Goal: Information Seeking & Learning: Learn about a topic

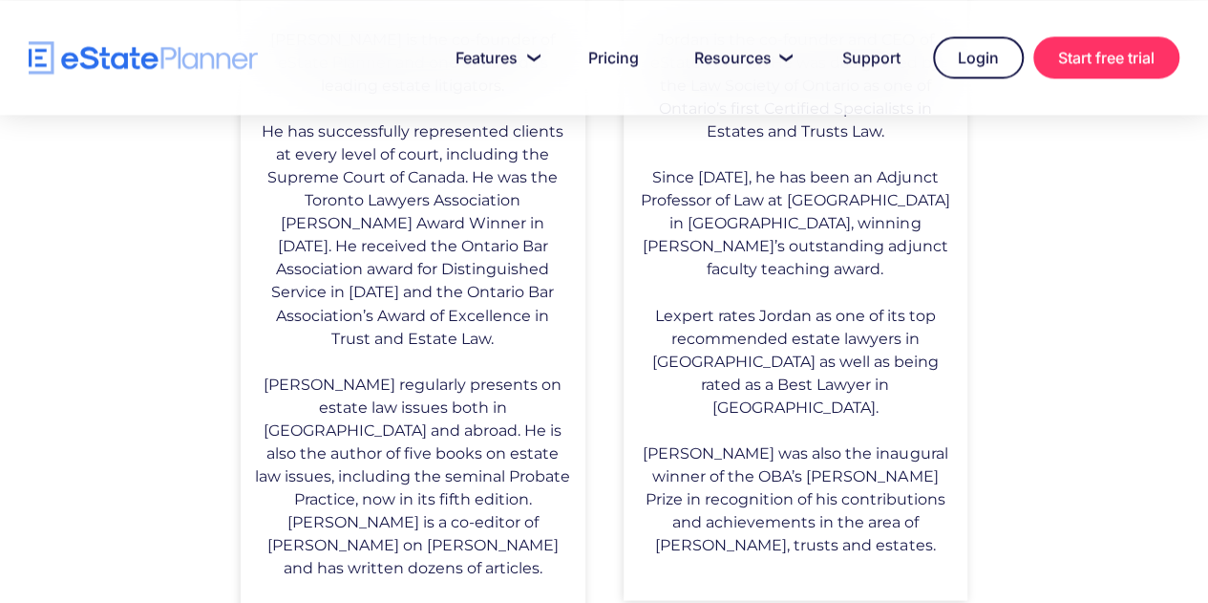
scroll to position [1325, 0]
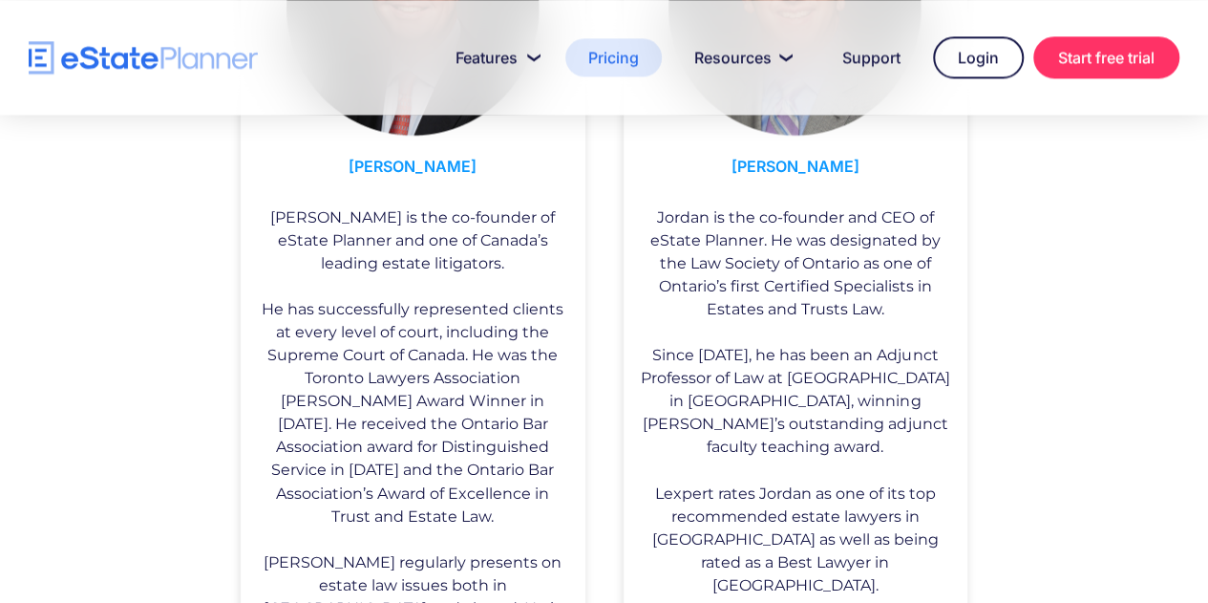
click at [599, 60] on link "Pricing" at bounding box center [613, 57] width 96 height 38
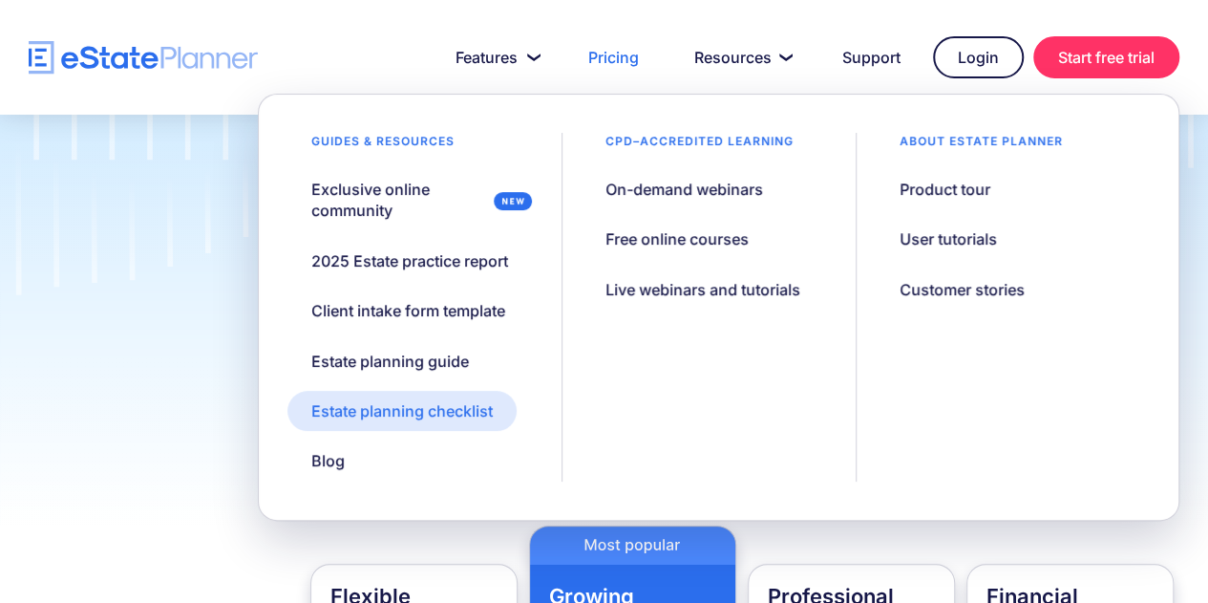
click at [422, 406] on div "Estate planning checklist" at bounding box center [401, 410] width 181 height 21
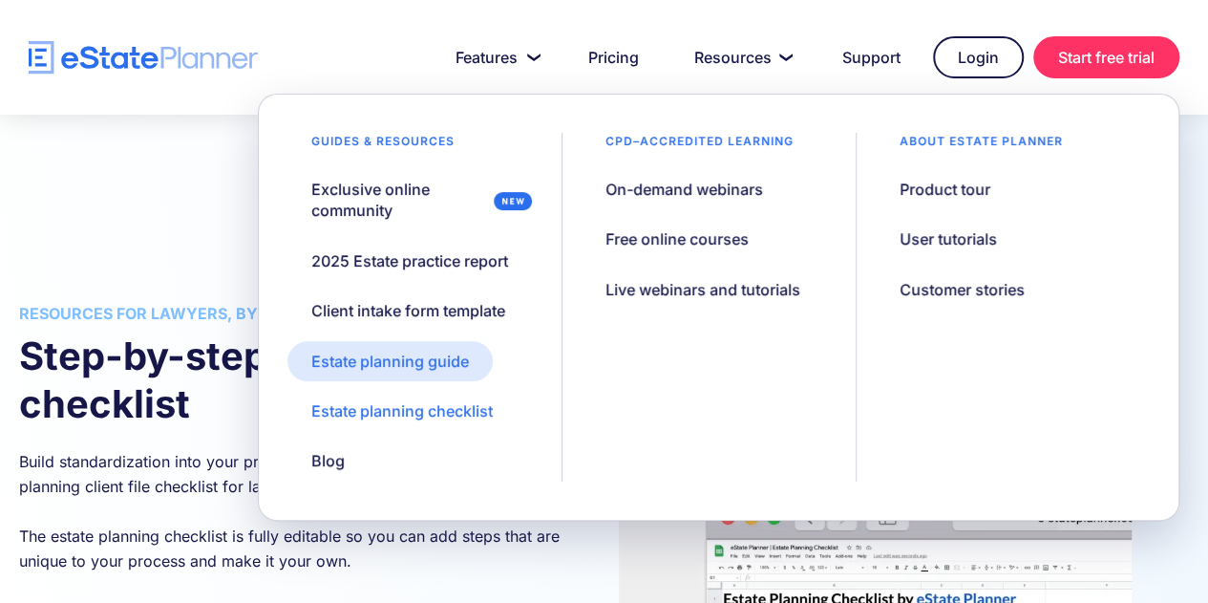
click at [411, 364] on div "Estate planning guide" at bounding box center [390, 360] width 158 height 21
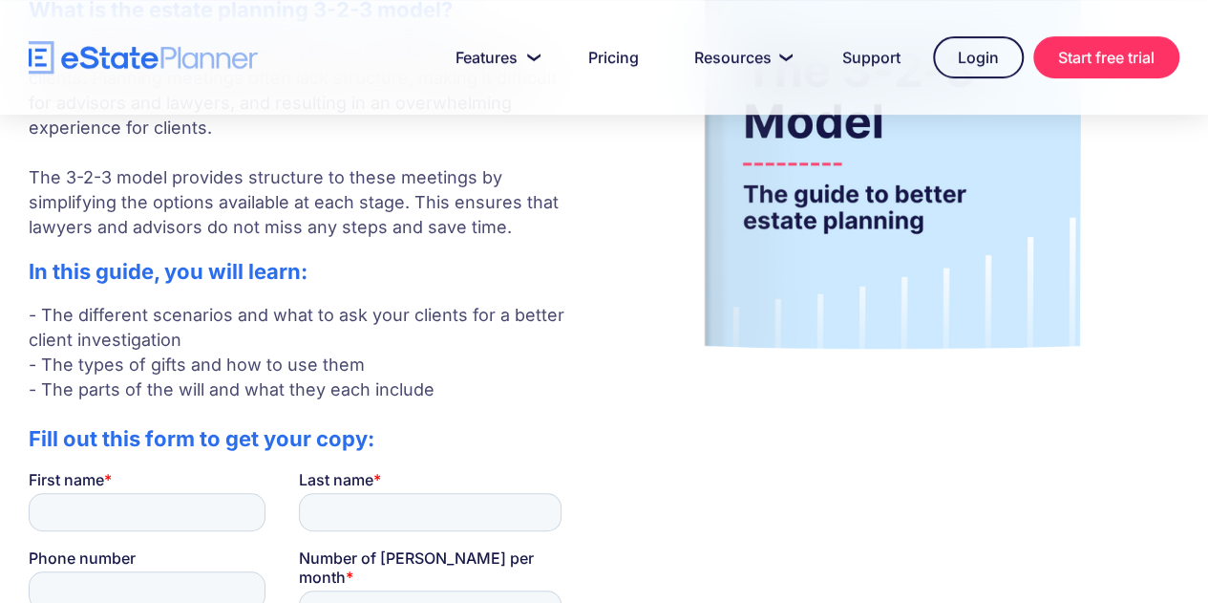
scroll to position [286, 0]
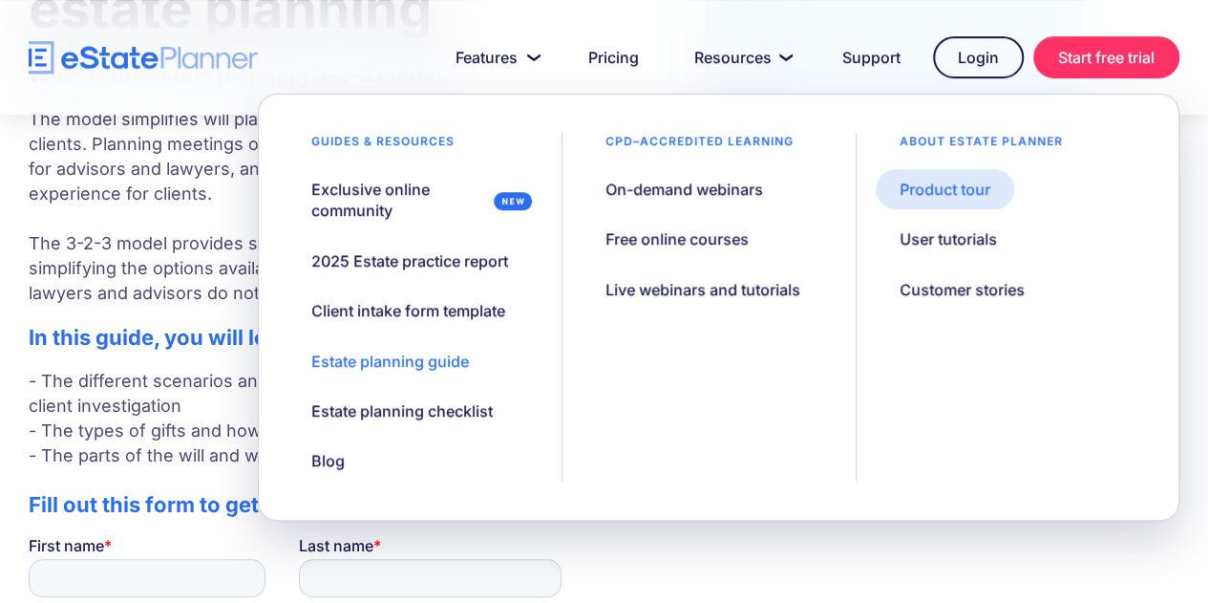
click at [917, 190] on div "Product tour" at bounding box center [944, 189] width 91 height 21
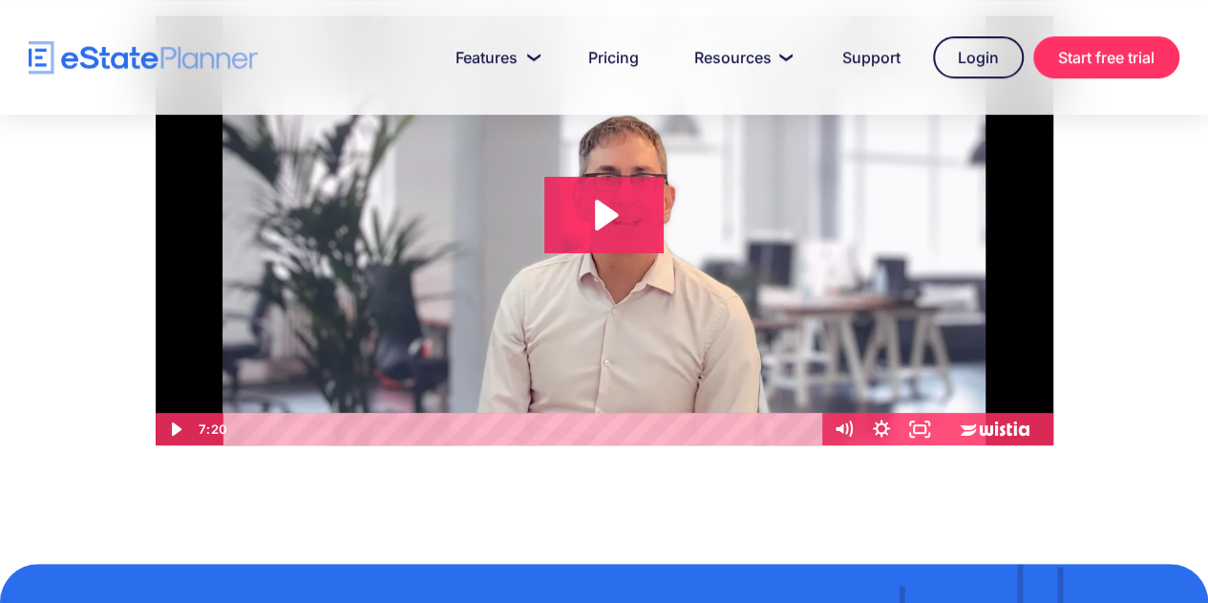
scroll to position [286, 0]
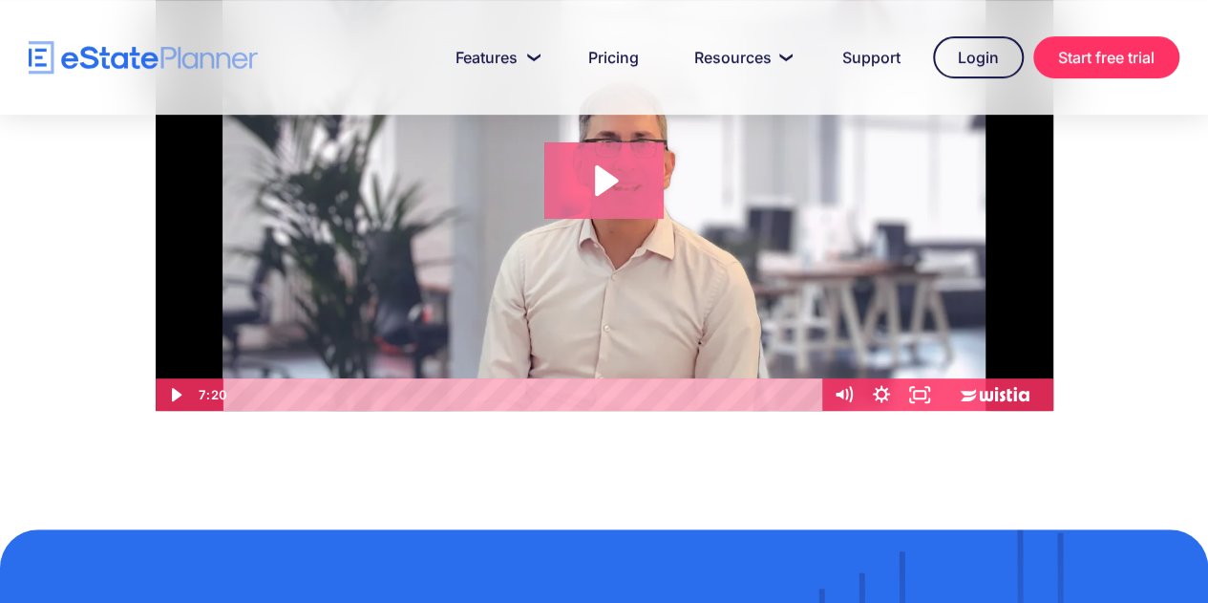
drag, startPoint x: 600, startPoint y: 184, endPoint x: 631, endPoint y: 192, distance: 32.4
click at [601, 184] on icon "Play Video: eState Product Demo Video" at bounding box center [606, 180] width 23 height 31
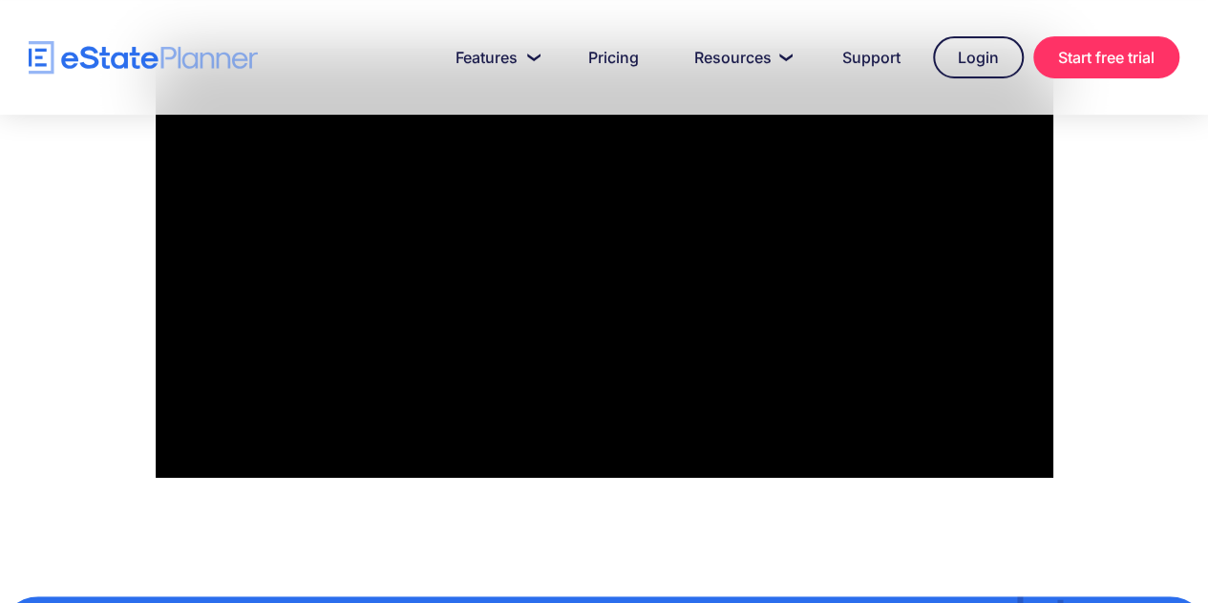
scroll to position [191, 0]
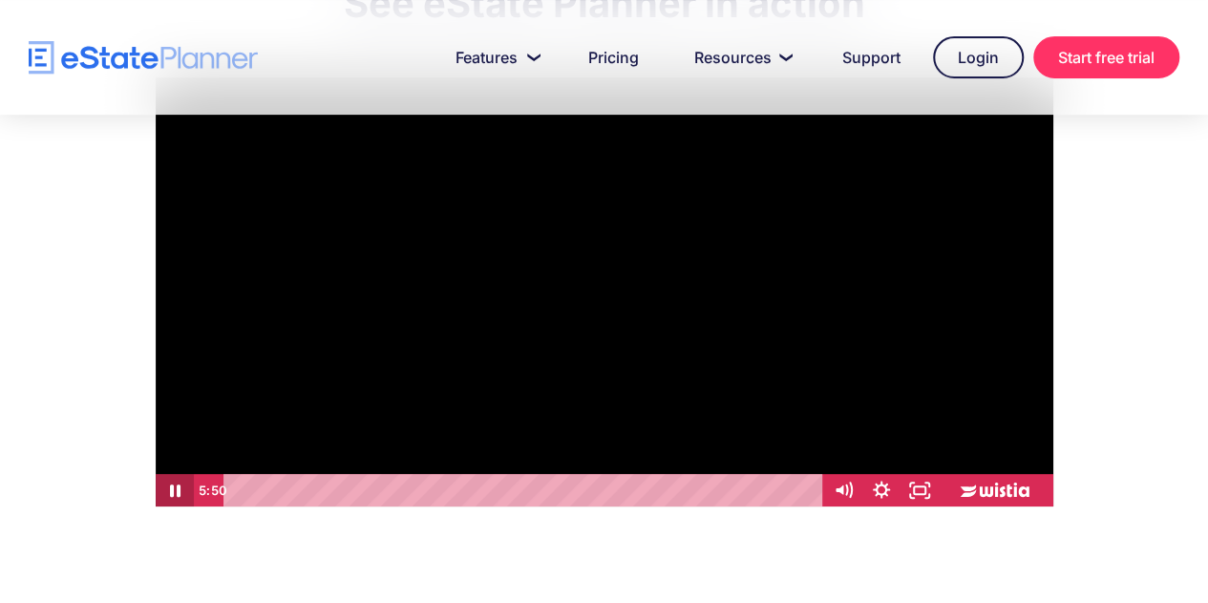
click at [176, 494] on icon "Pause" at bounding box center [174, 490] width 38 height 32
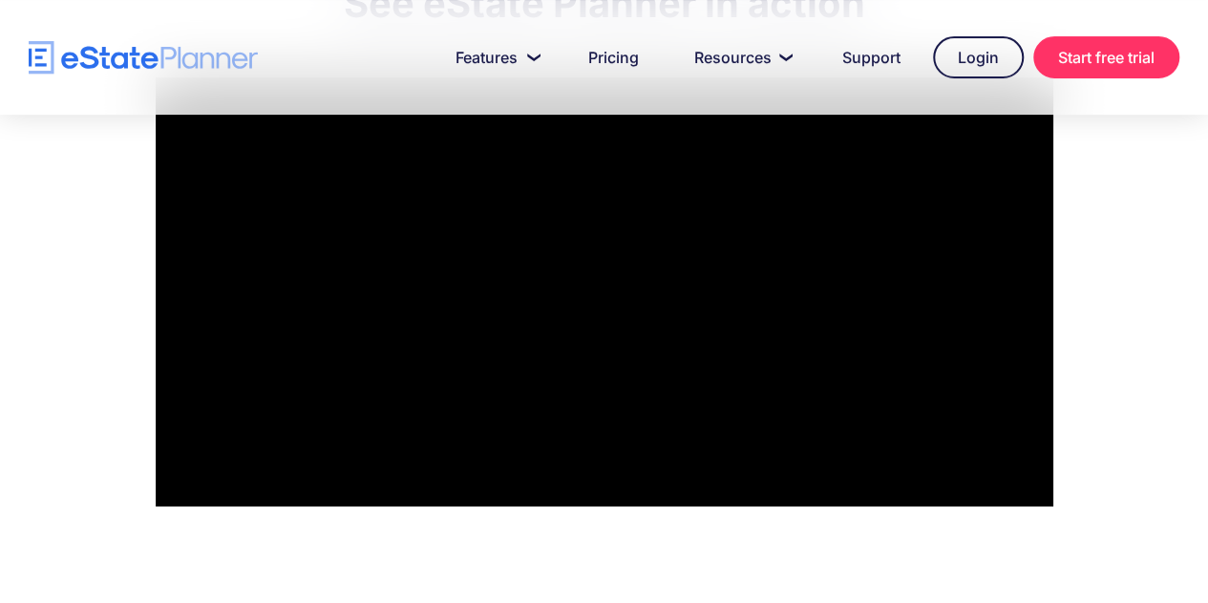
click at [409, 293] on div at bounding box center [605, 291] width 898 height 429
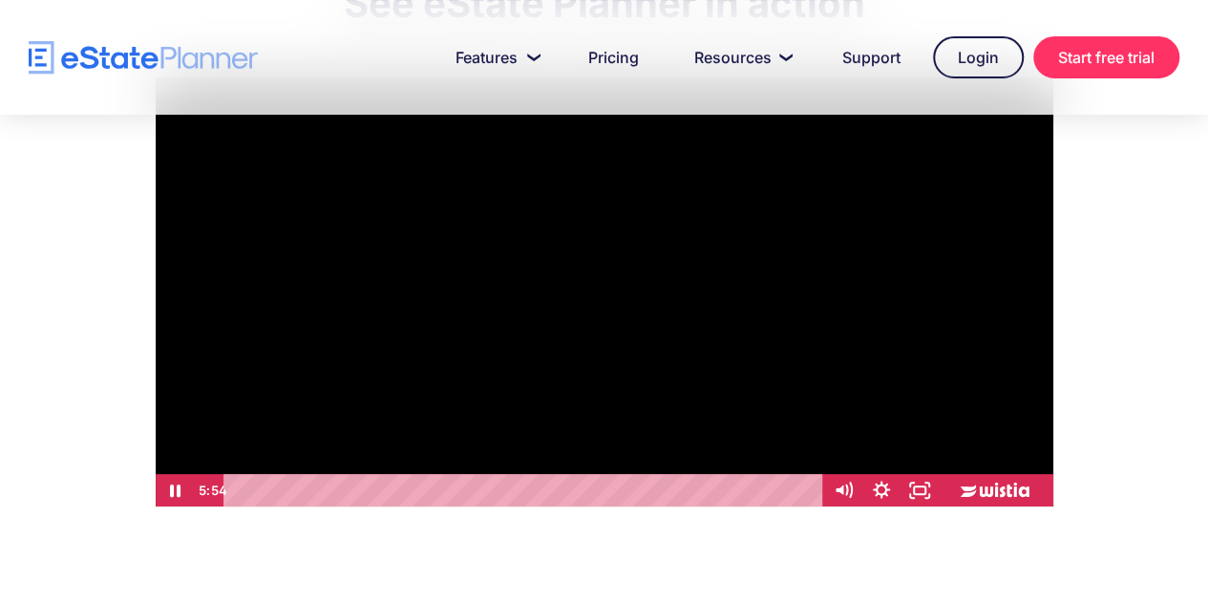
click at [510, 387] on div at bounding box center [605, 291] width 898 height 429
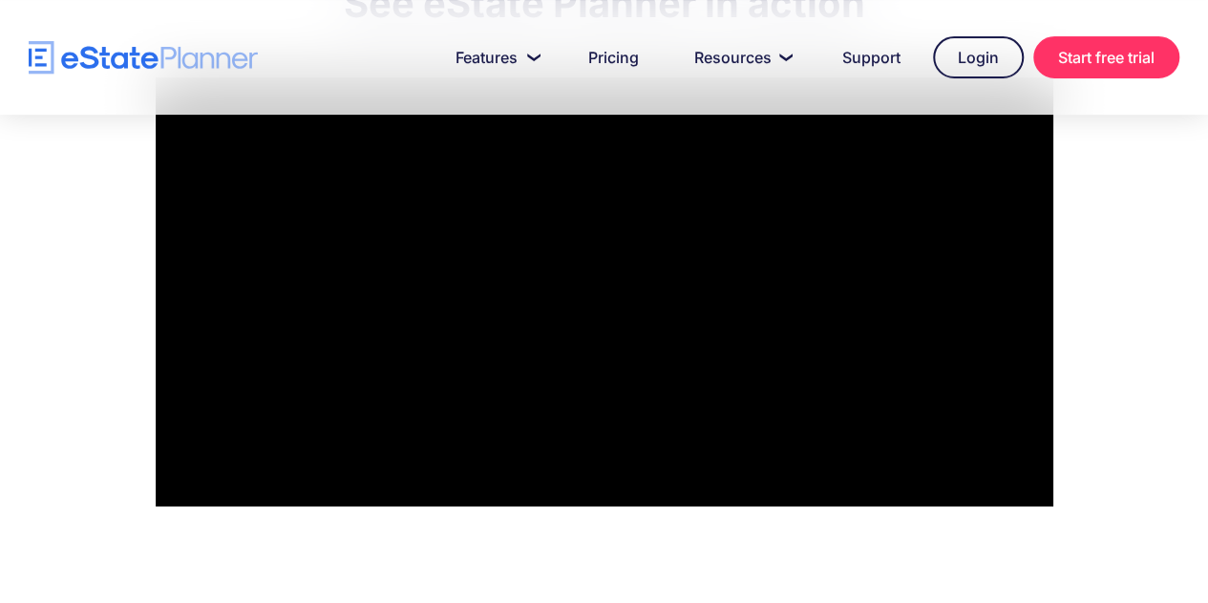
click at [510, 387] on div at bounding box center [605, 291] width 898 height 429
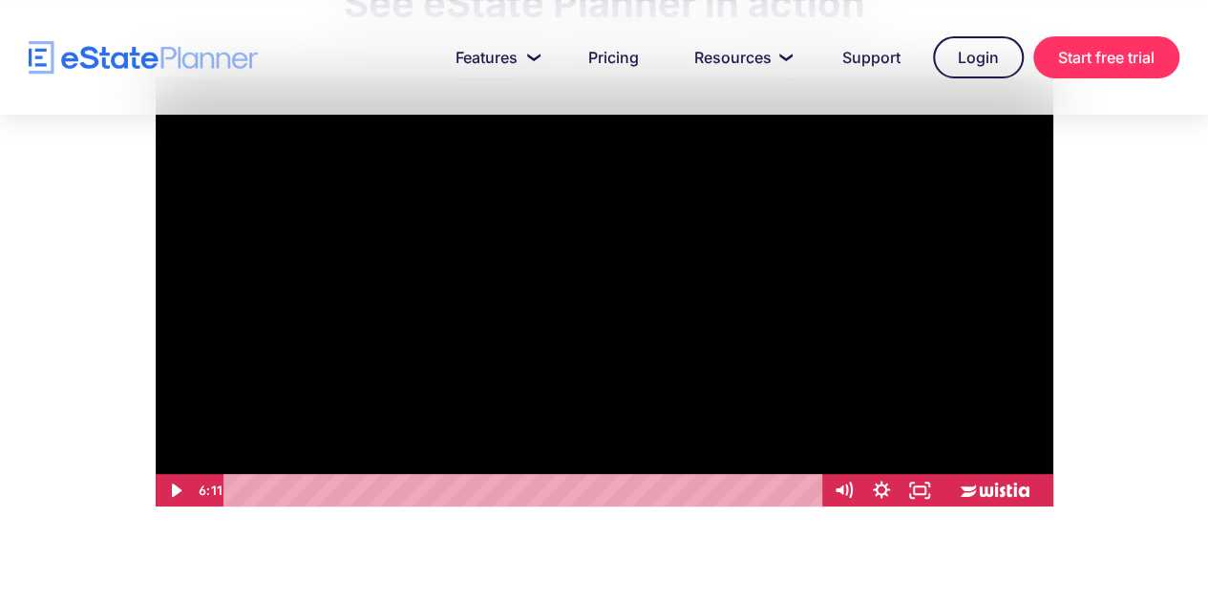
click at [510, 387] on div at bounding box center [605, 291] width 898 height 429
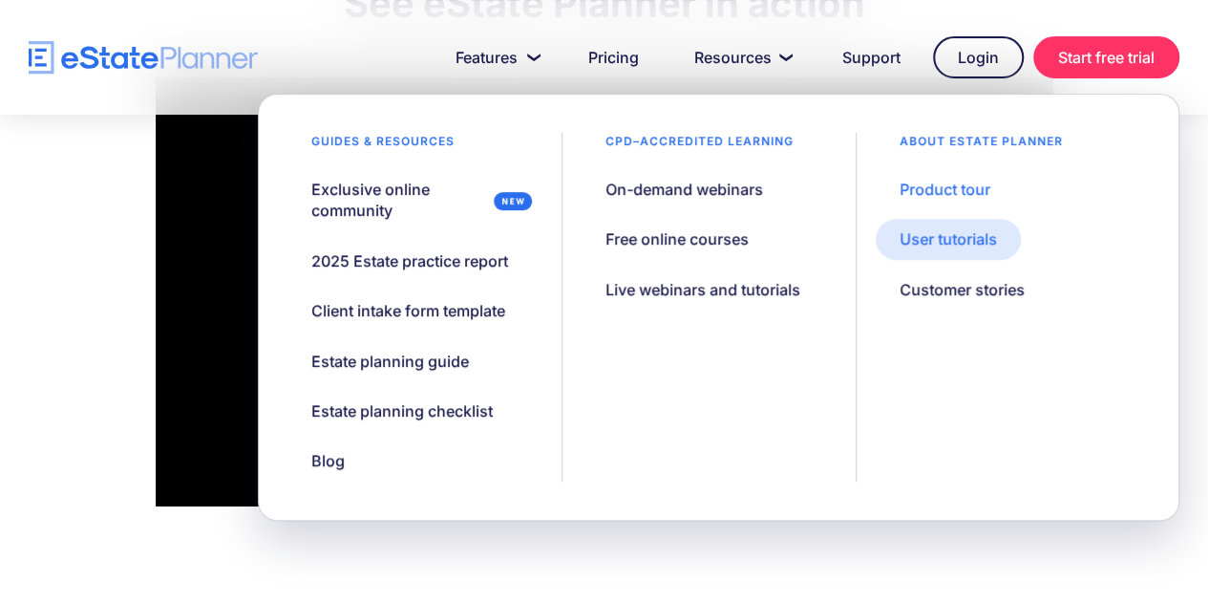
click at [955, 234] on div "User tutorials" at bounding box center [947, 238] width 97 height 21
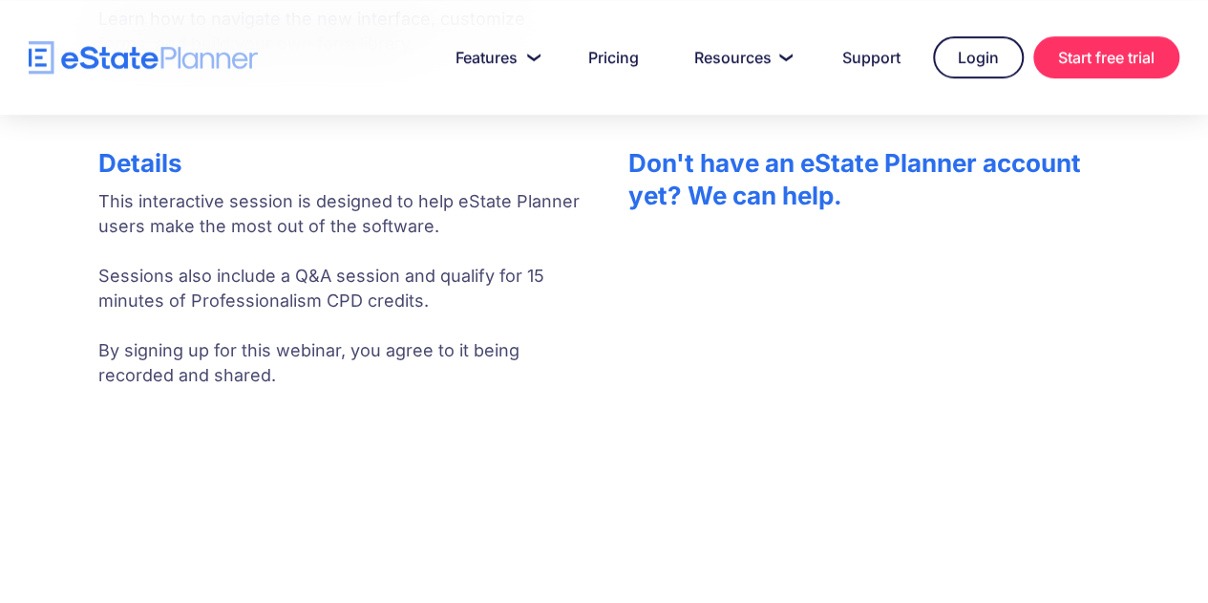
scroll to position [668, 0]
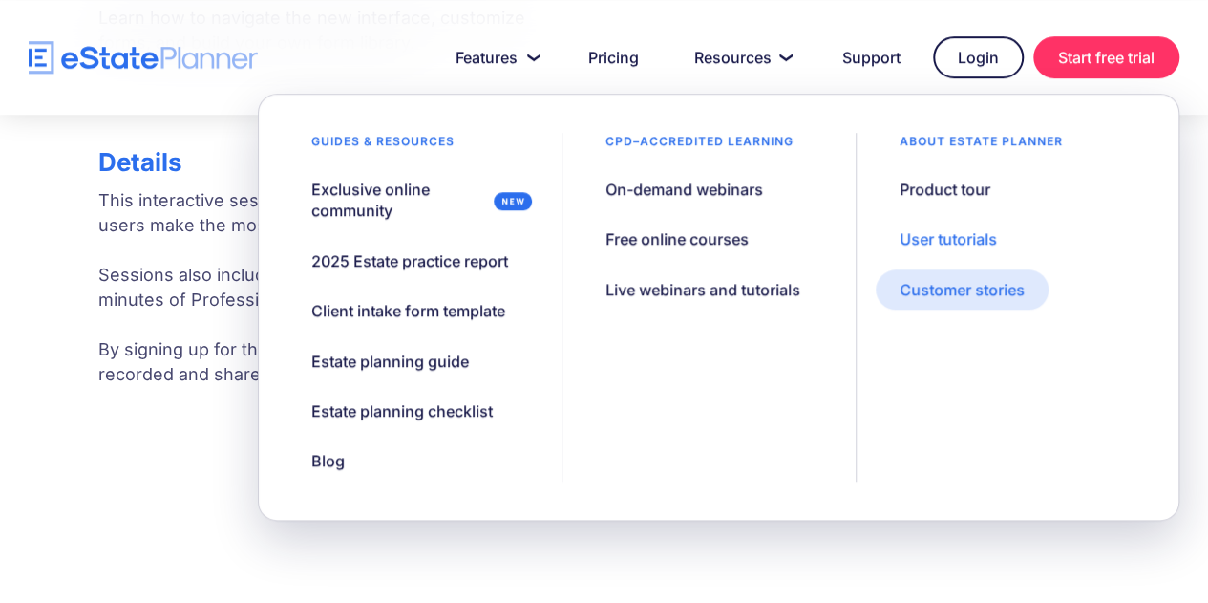
click at [929, 286] on div "Customer stories" at bounding box center [961, 289] width 125 height 21
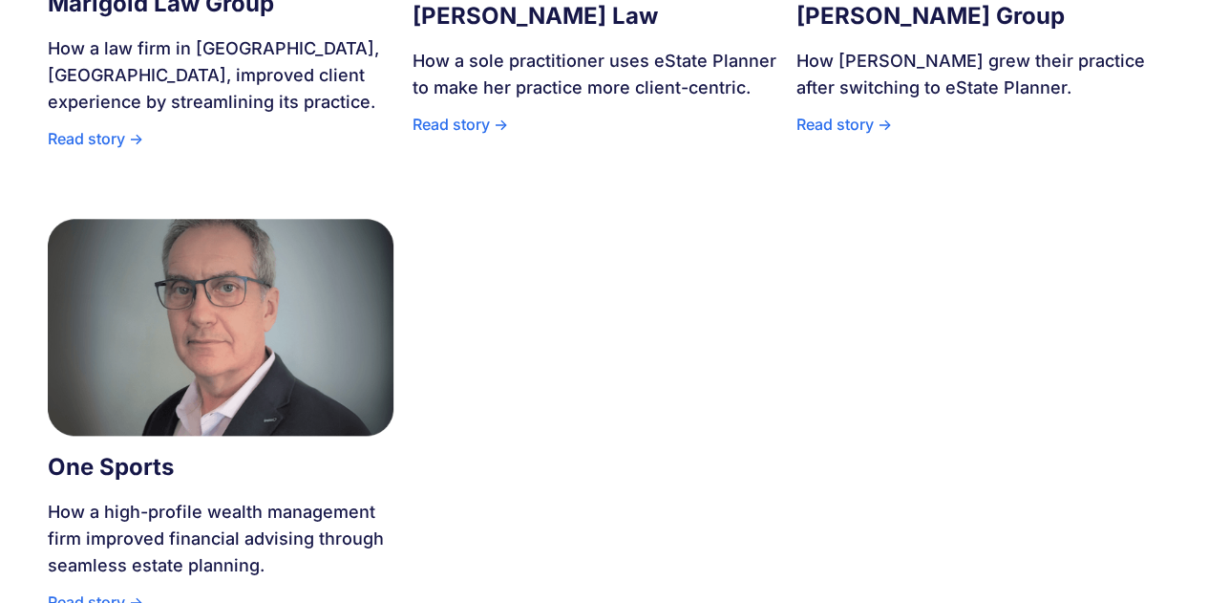
scroll to position [573, 0]
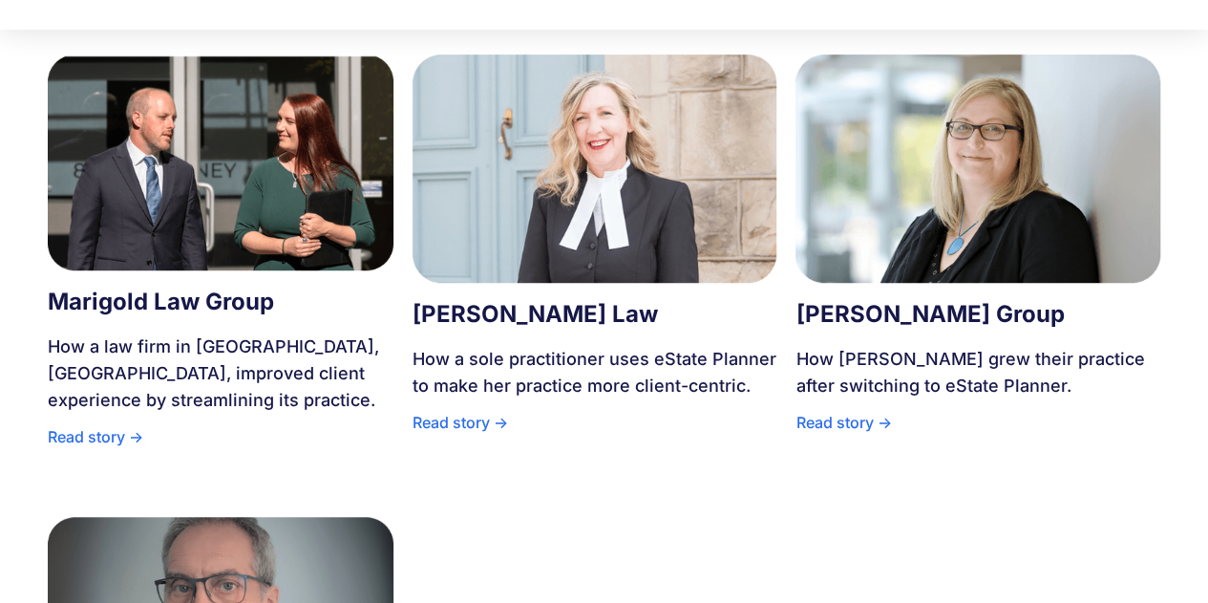
click at [478, 422] on div "Read story ->" at bounding box center [594, 427] width 365 height 36
click at [835, 423] on div "Read story ->" at bounding box center [977, 427] width 365 height 36
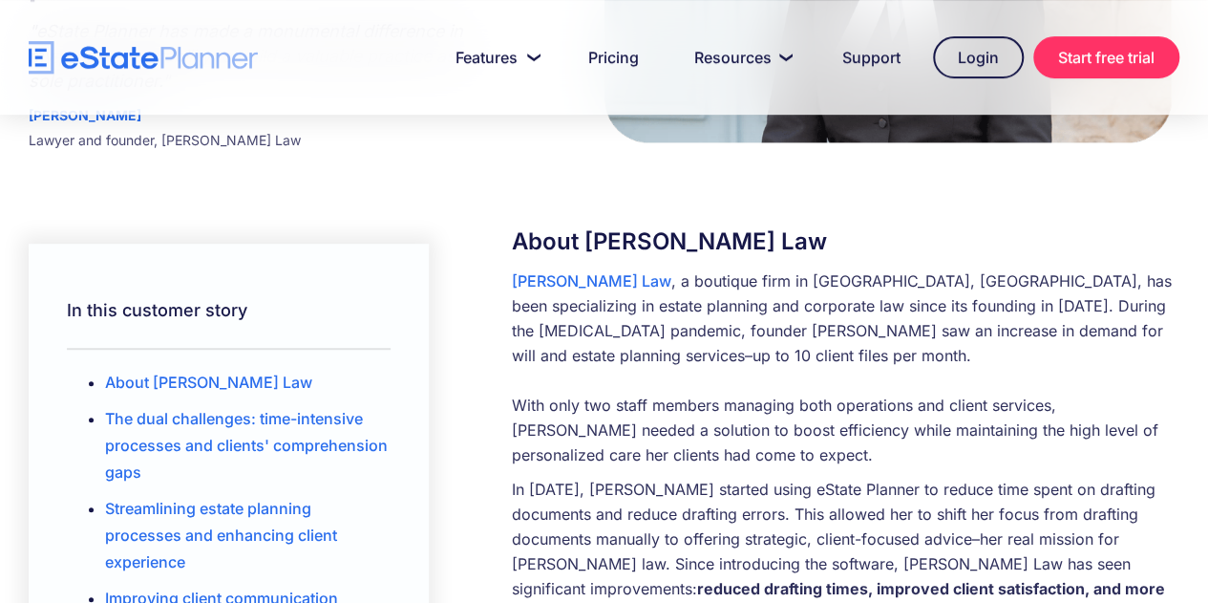
scroll to position [668, 0]
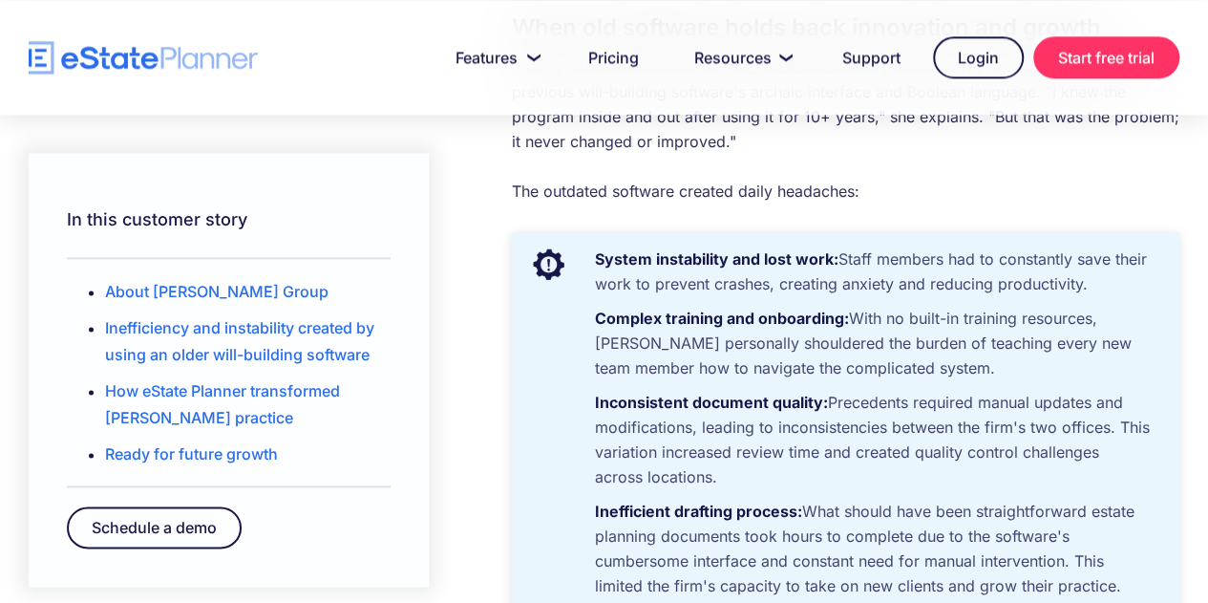
scroll to position [1146, 0]
